Goal: Information Seeking & Learning: Check status

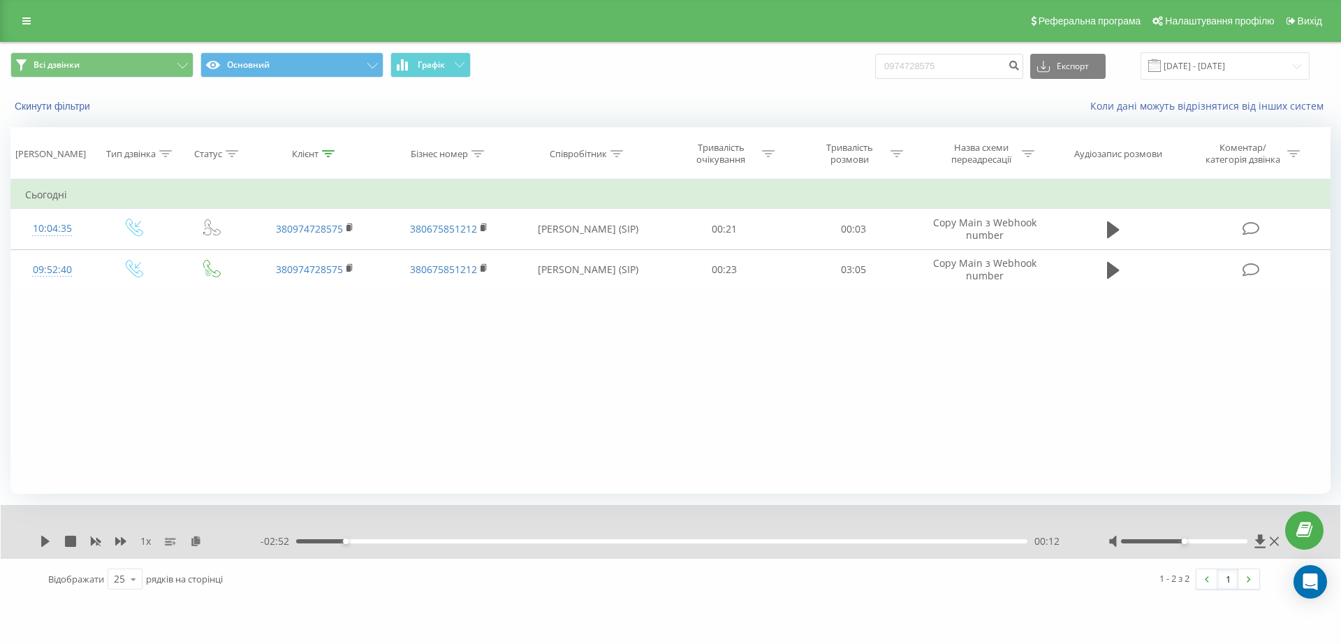
click at [13, 22] on div "Реферальна програма Налаштування профілю Вихід" at bounding box center [670, 21] width 1341 height 42
click at [20, 24] on link at bounding box center [26, 21] width 25 height 20
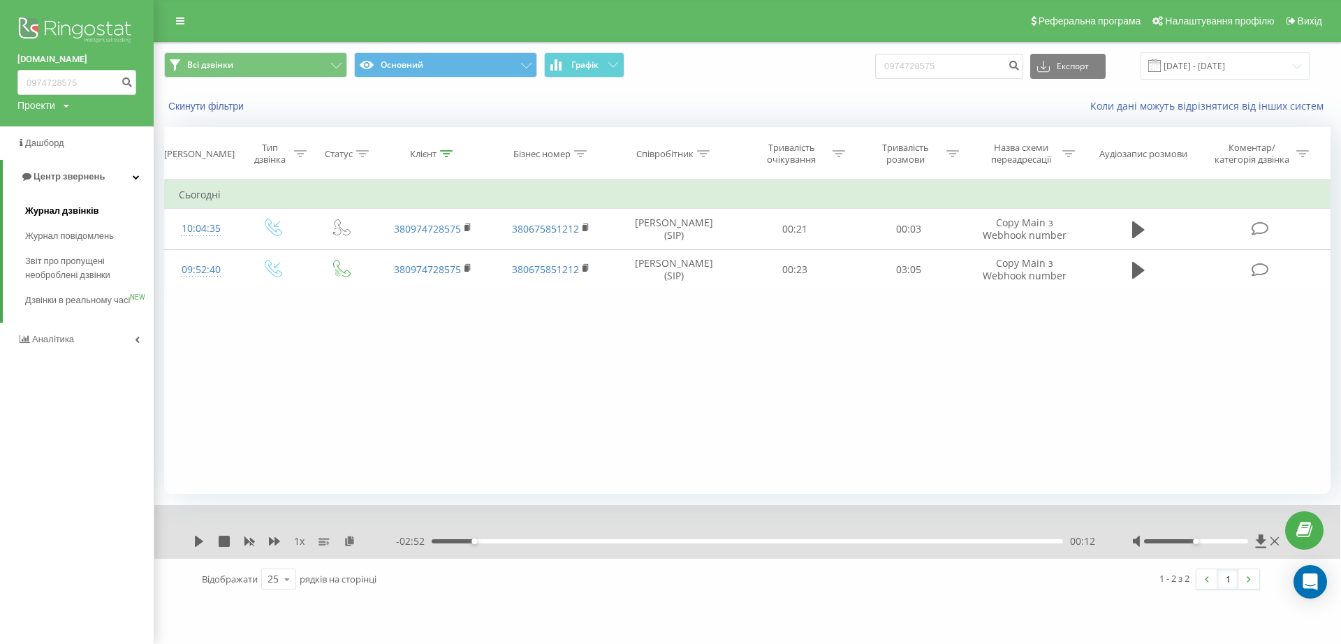
click at [66, 213] on span "Журнал дзвінків" at bounding box center [62, 211] width 74 height 14
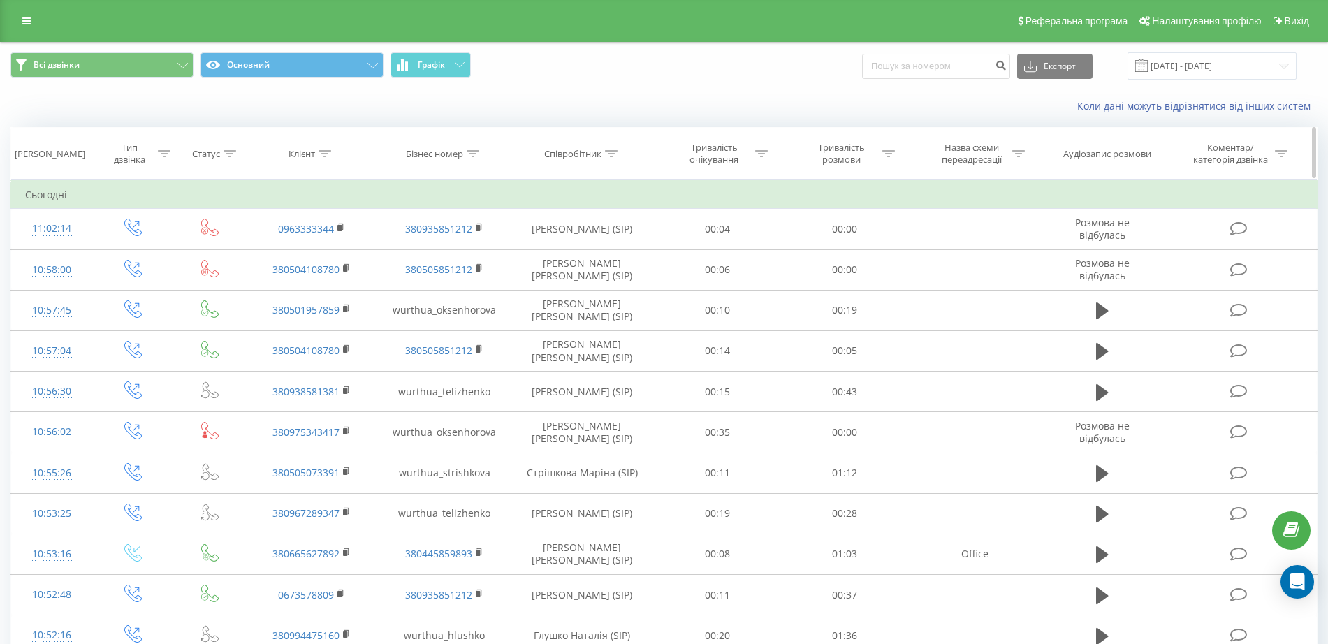
click at [587, 154] on div "Співробітник" at bounding box center [572, 154] width 57 height 12
click at [592, 243] on input "text" at bounding box center [582, 254] width 123 height 24
type input "сіліпіна"
click at [601, 275] on span "OK" at bounding box center [611, 281] width 39 height 22
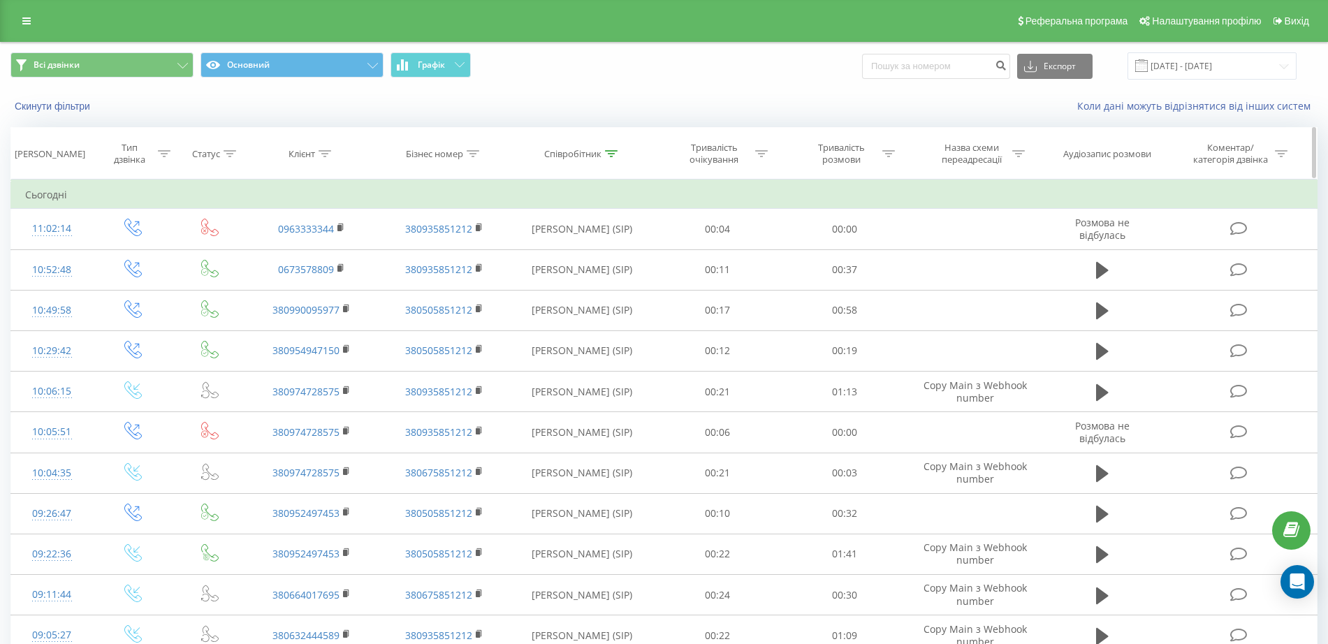
click at [856, 150] on div "Тривалість розмови" at bounding box center [841, 154] width 75 height 24
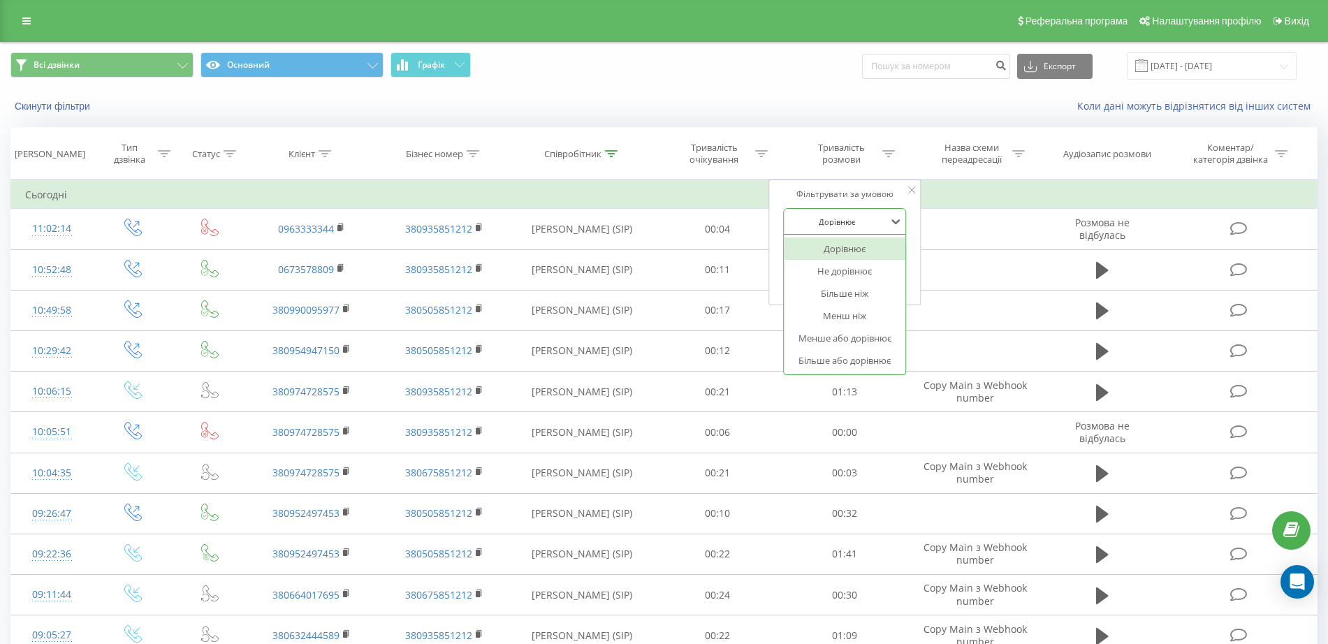
click at [865, 224] on div at bounding box center [837, 221] width 99 height 13
drag, startPoint x: 862, startPoint y: 295, endPoint x: 860, endPoint y: 275, distance: 20.3
click at [862, 295] on div "Більше ніж" at bounding box center [845, 293] width 122 height 22
click at [860, 255] on input "text" at bounding box center [845, 254] width 123 height 24
type input "03"
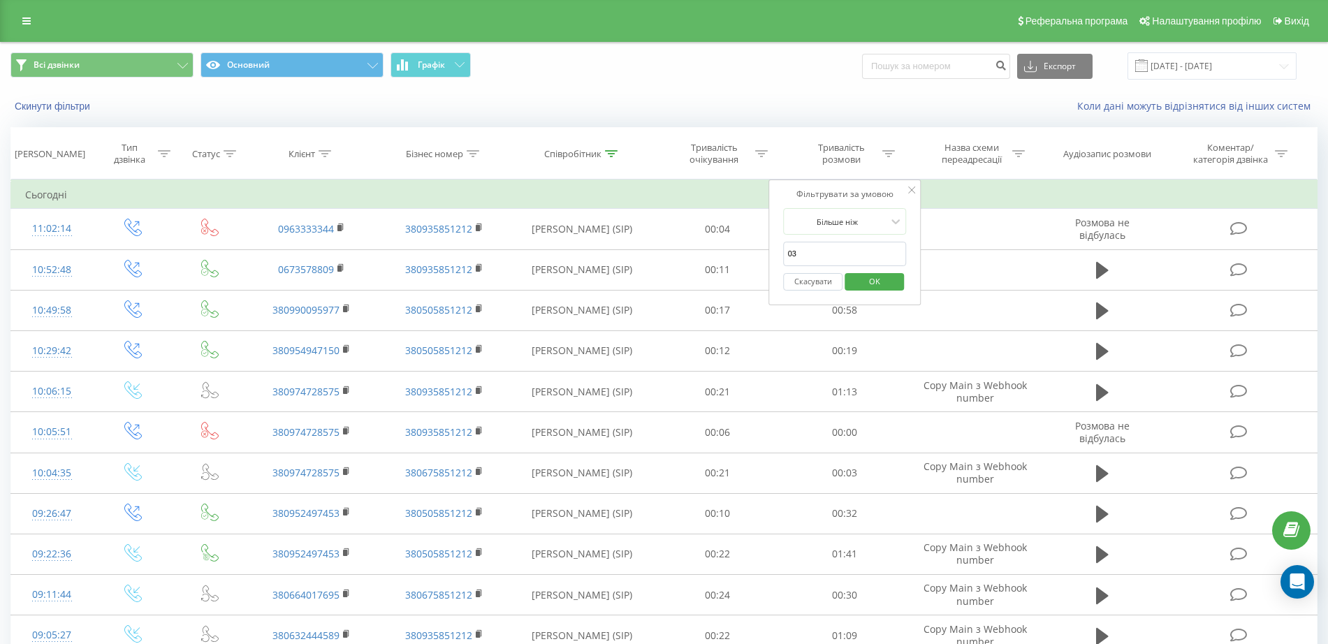
click at [872, 283] on span "OK" at bounding box center [874, 281] width 39 height 22
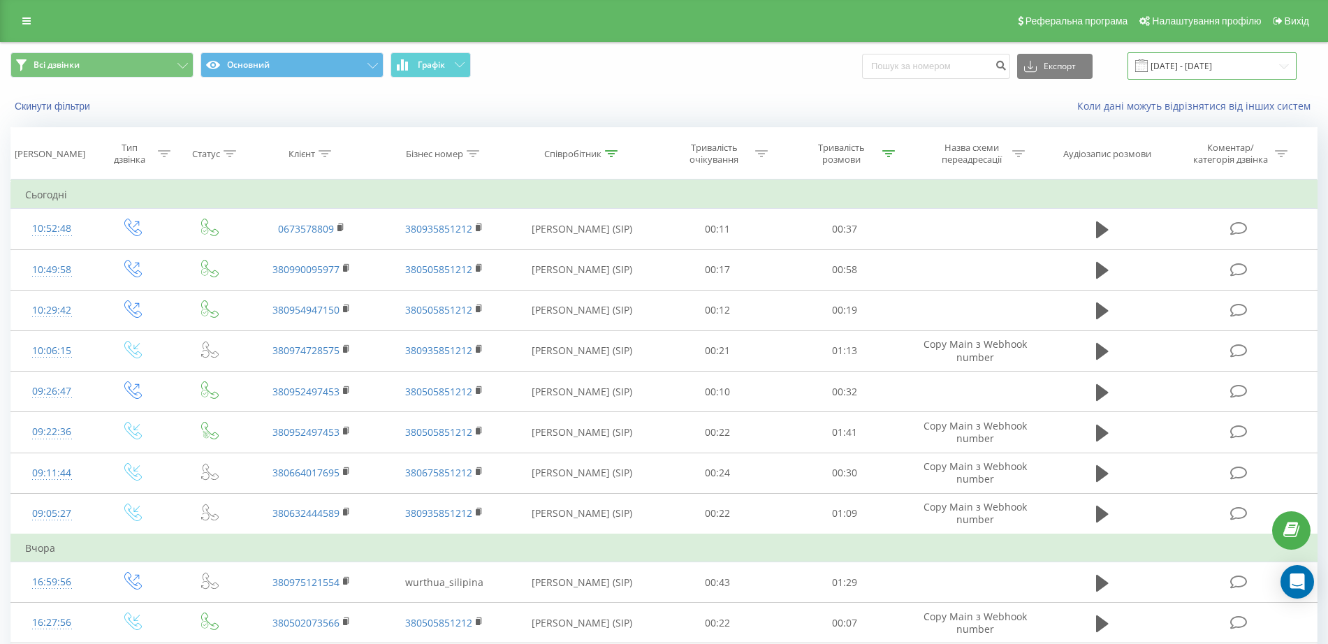
click at [1230, 67] on input "[DATE] - [DATE]" at bounding box center [1211, 65] width 169 height 27
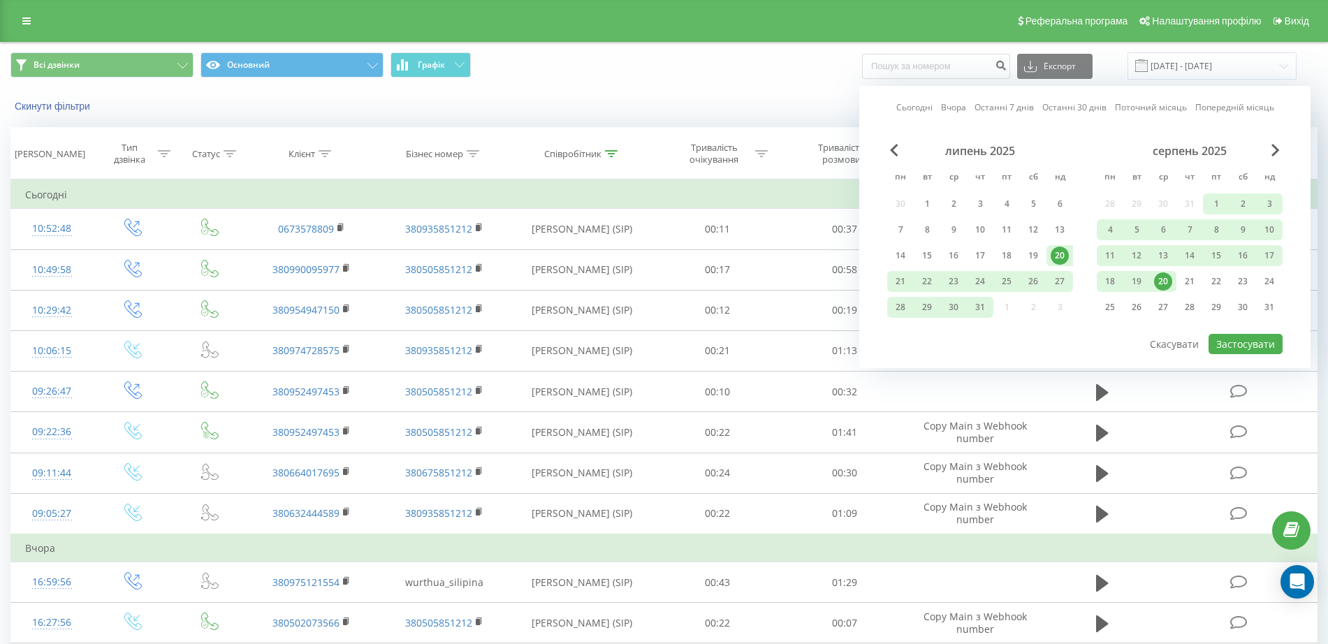
click at [1166, 280] on div "20" at bounding box center [1163, 281] width 18 height 18
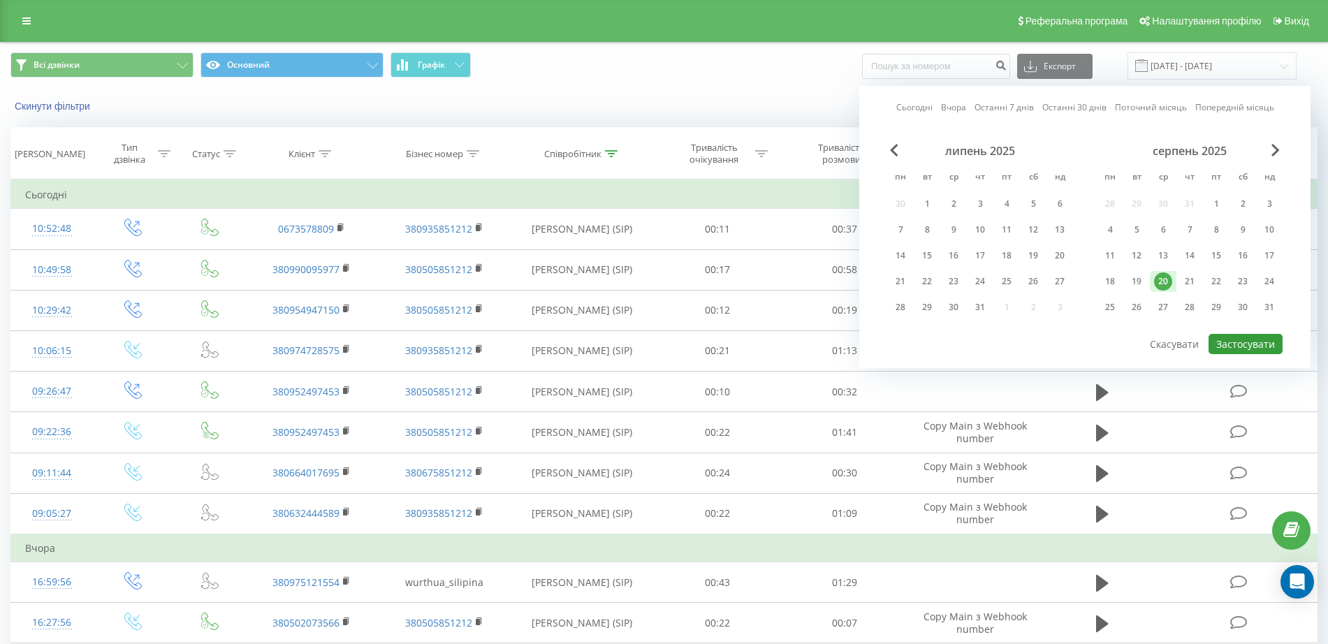
click at [1253, 342] on button "Застосувати" at bounding box center [1245, 344] width 74 height 20
type input "[DATE] - [DATE]"
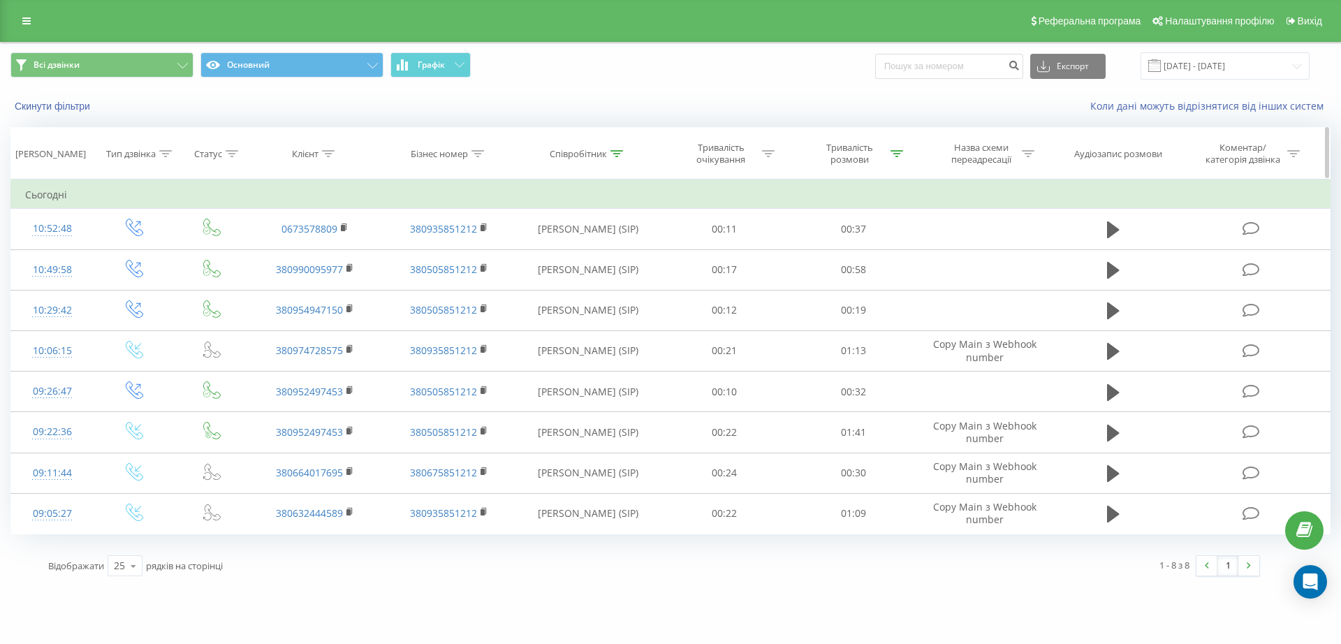
click at [596, 154] on div "Співробітник" at bounding box center [578, 154] width 57 height 12
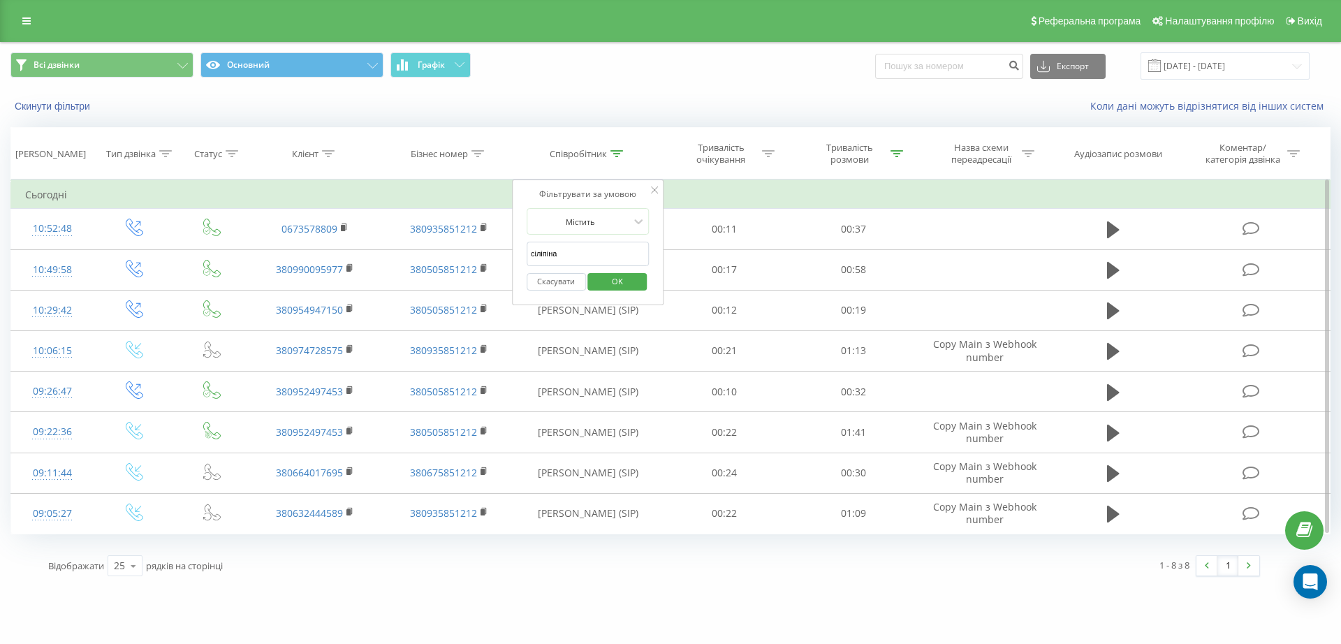
drag, startPoint x: 582, startPoint y: 254, endPoint x: 527, endPoint y: 254, distance: 55.2
click at [527, 254] on input "сіліпіна" at bounding box center [588, 254] width 123 height 24
click button "OK" at bounding box center [617, 281] width 59 height 17
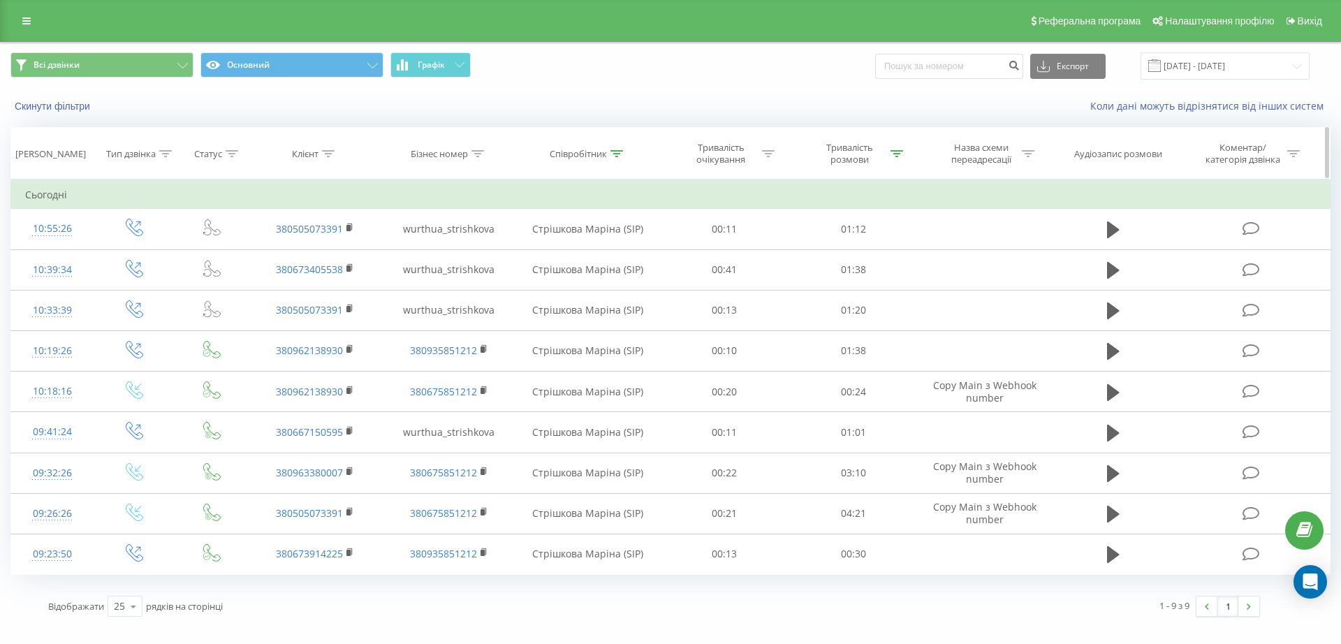
click at [600, 153] on div "Співробітник" at bounding box center [578, 154] width 57 height 12
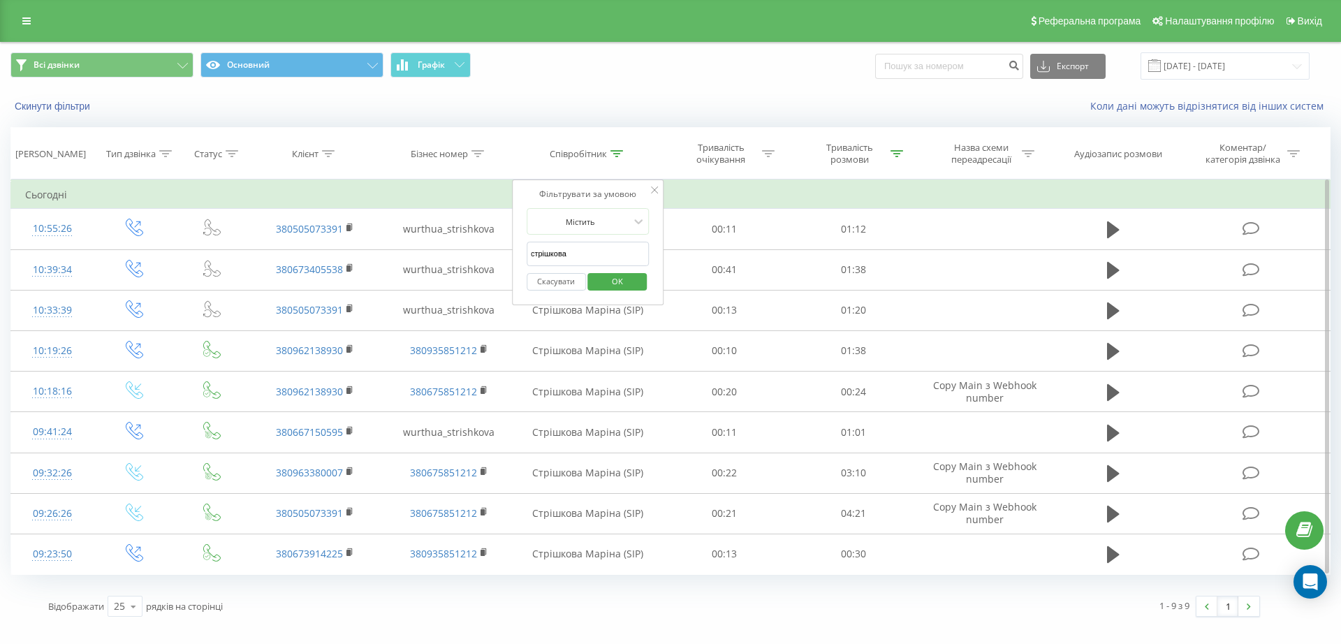
drag, startPoint x: 587, startPoint y: 260, endPoint x: 527, endPoint y: 260, distance: 59.4
click at [527, 260] on input "стрішкова" at bounding box center [588, 254] width 123 height 24
click button "OK" at bounding box center [617, 281] width 59 height 17
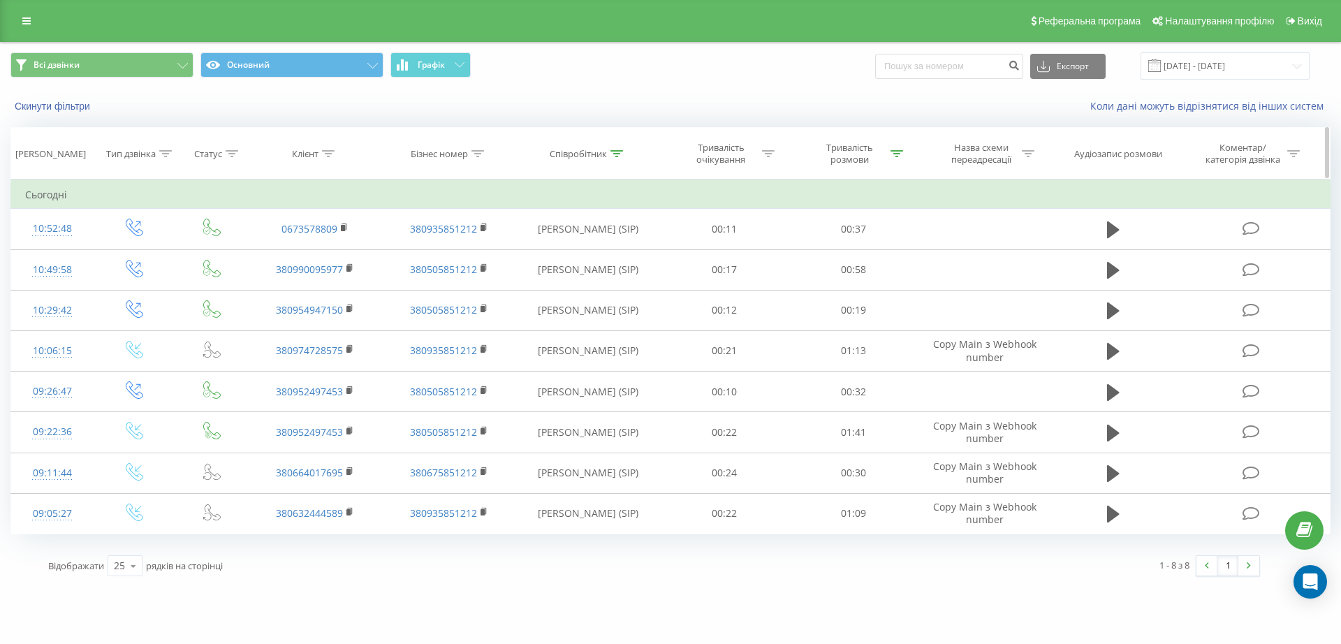
click at [612, 157] on div at bounding box center [616, 154] width 13 height 12
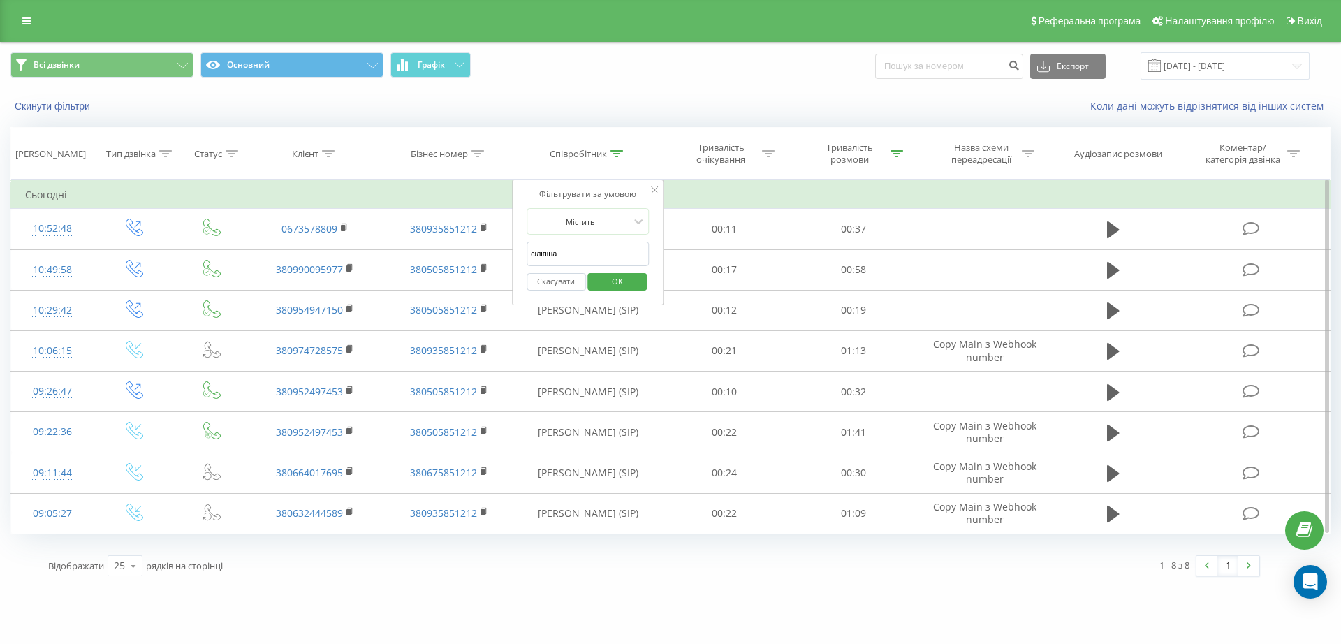
drag, startPoint x: 584, startPoint y: 257, endPoint x: 522, endPoint y: 242, distance: 63.9
click at [517, 244] on div "Фільтрувати за умовою Містить сіліпіна Скасувати OK" at bounding box center [588, 242] width 152 height 126
click button "OK" at bounding box center [617, 281] width 59 height 17
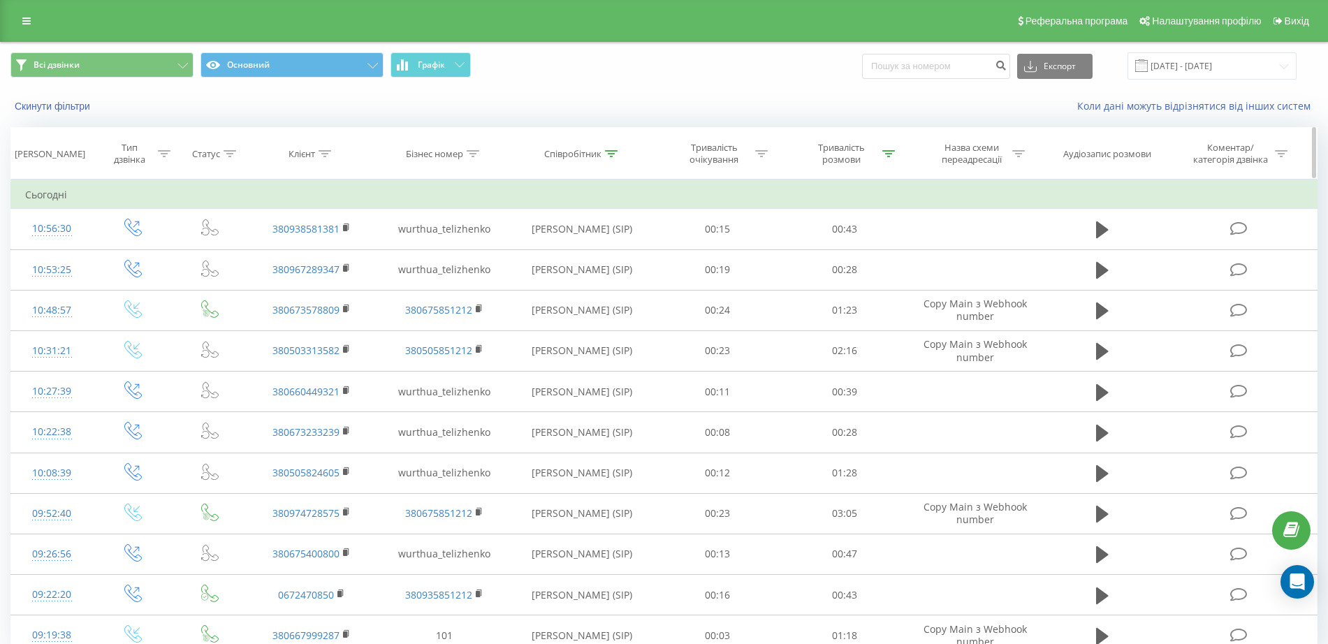
click at [592, 161] on th "Співробітник" at bounding box center [581, 154] width 143 height 52
click at [592, 154] on div "Співробітник" at bounding box center [572, 154] width 57 height 12
drag, startPoint x: 572, startPoint y: 254, endPoint x: 520, endPoint y: 253, distance: 51.7
click at [521, 253] on input "теліженко" at bounding box center [582, 254] width 123 height 24
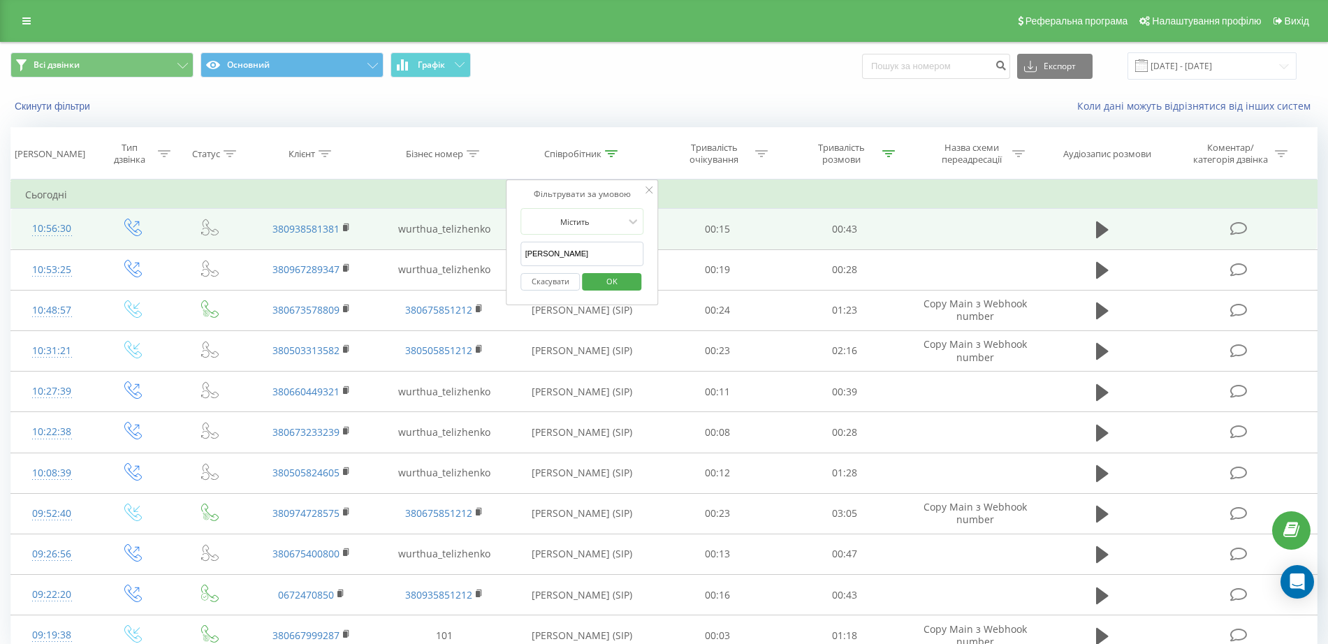
type input "[PERSON_NAME]"
click button "OK" at bounding box center [611, 281] width 59 height 17
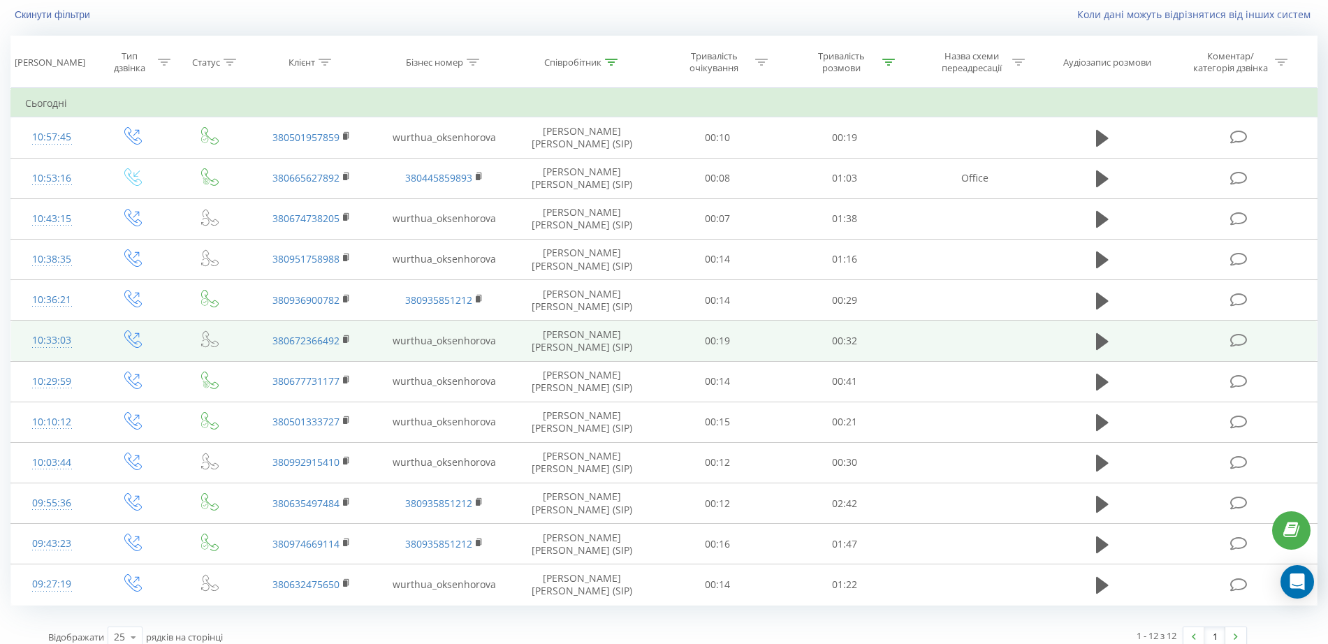
scroll to position [105, 0]
